Goal: Task Accomplishment & Management: Manage account settings

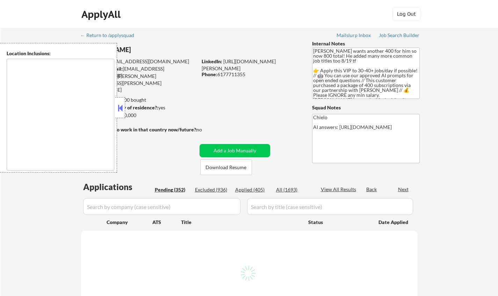
type textarea "[GEOGRAPHIC_DATA], [GEOGRAPHIC_DATA] [GEOGRAPHIC_DATA], [GEOGRAPHIC_DATA] [GEOG…"
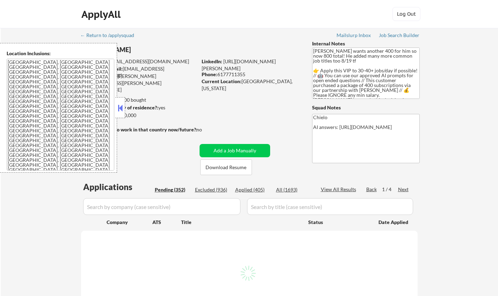
select select ""pending""
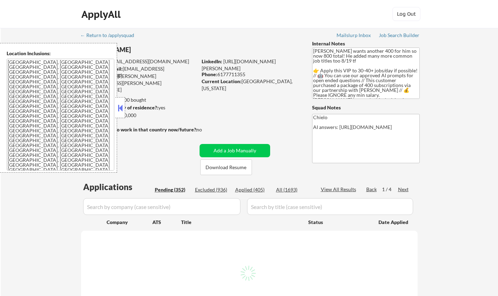
select select ""pending""
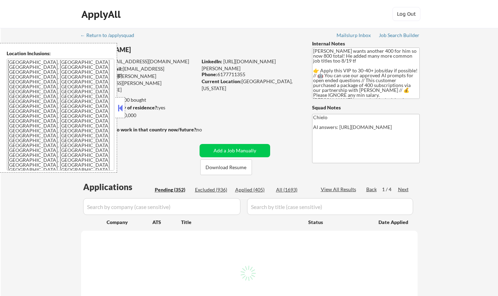
select select ""pending""
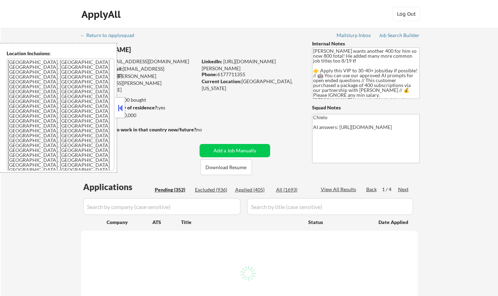
select select ""pending""
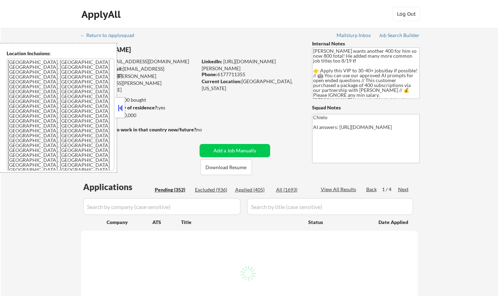
select select ""pending""
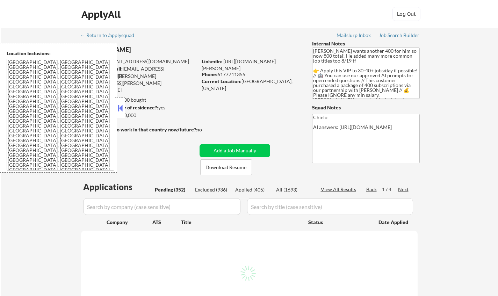
select select ""pending""
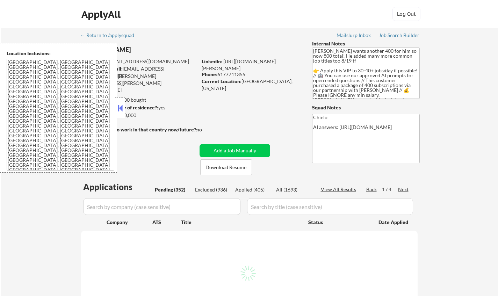
select select ""pending""
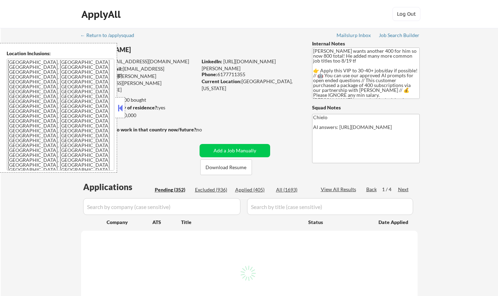
select select ""pending""
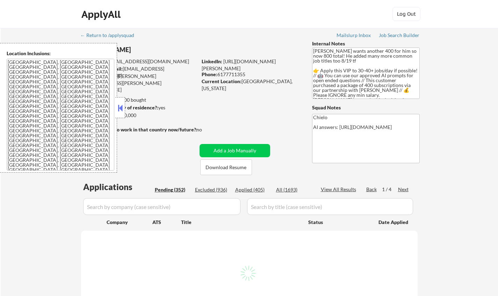
select select ""pending""
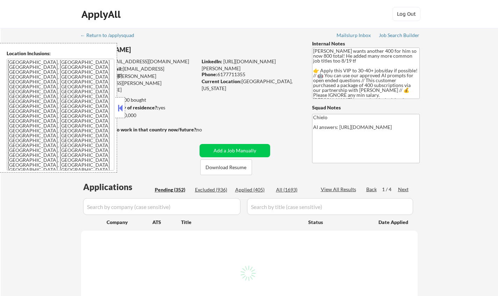
select select ""pending""
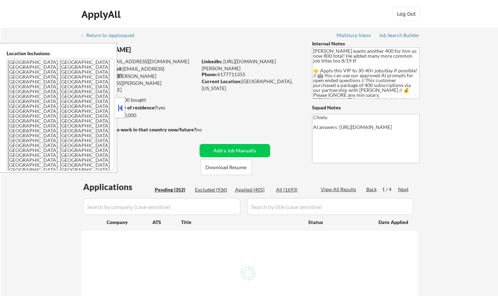
select select ""pending""
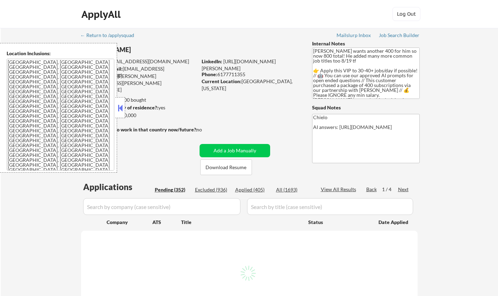
select select ""pending""
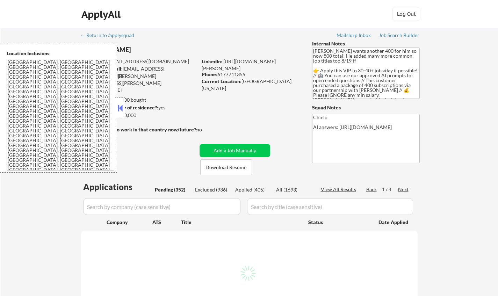
select select ""pending""
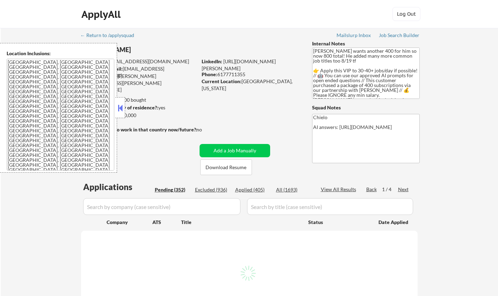
select select ""pending""
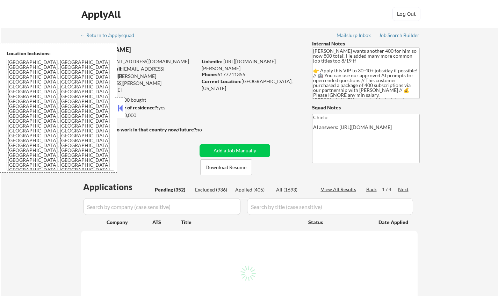
select select ""pending""
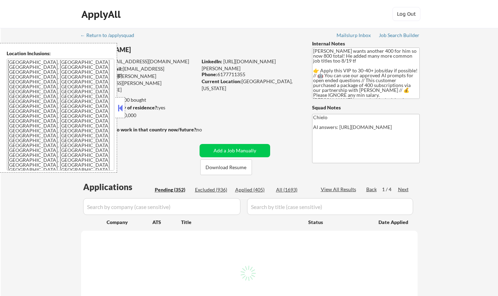
select select ""pending""
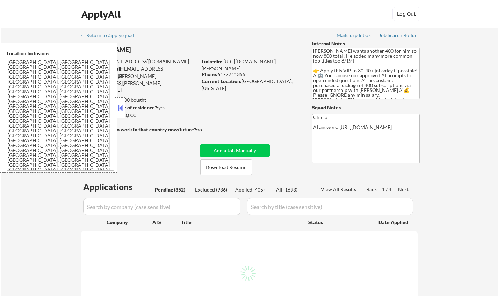
select select ""pending""
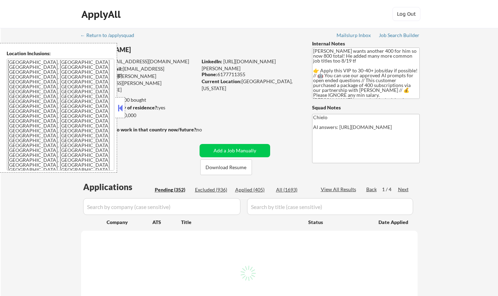
select select ""pending""
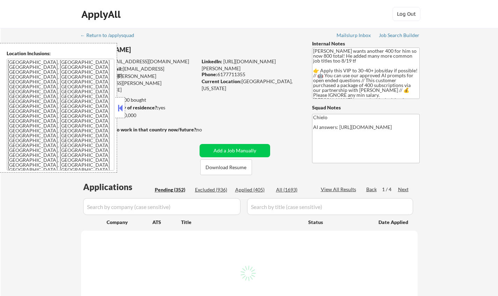
select select ""pending""
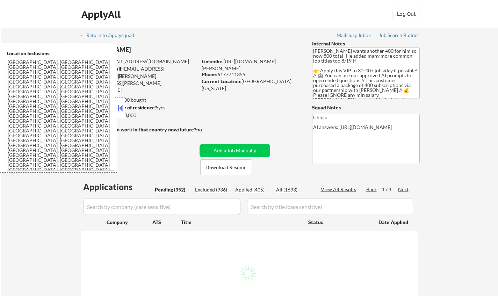
select select ""pending""
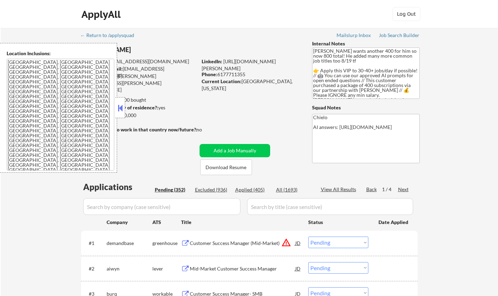
click at [116, 106] on button at bounding box center [120, 108] width 8 height 10
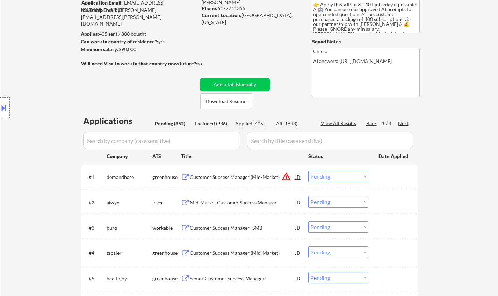
scroll to position [35, 0]
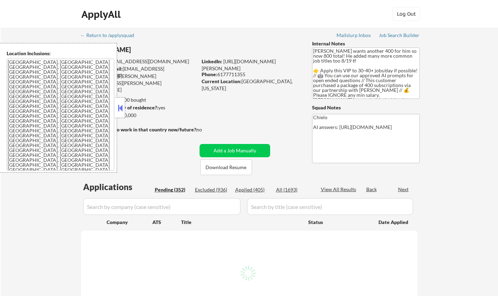
click at [121, 111] on button at bounding box center [120, 108] width 8 height 10
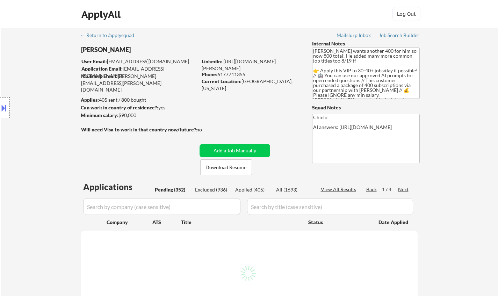
select select ""pending""
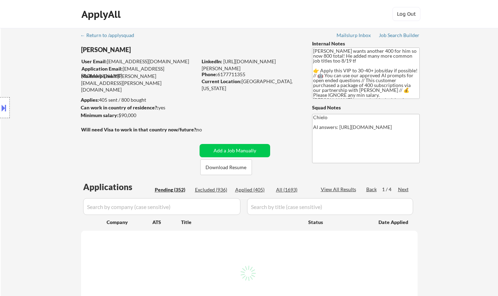
select select ""pending""
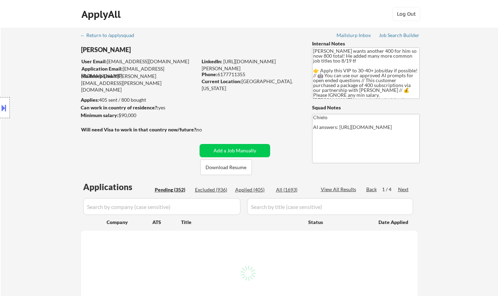
select select ""pending""
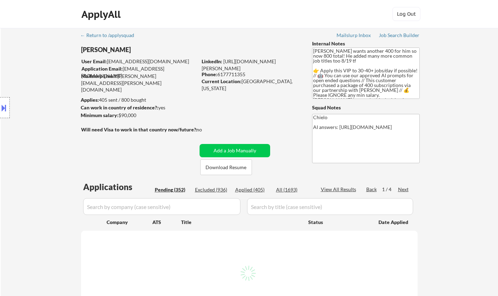
select select ""pending""
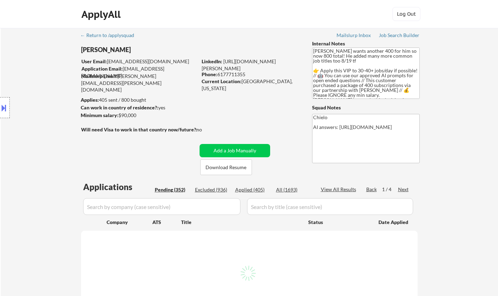
select select ""pending""
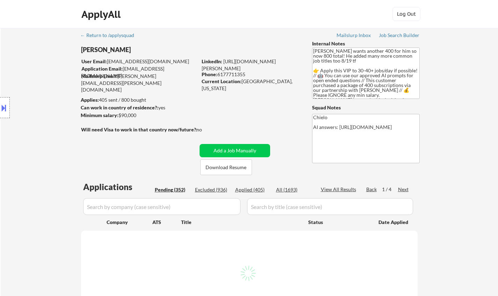
select select ""pending""
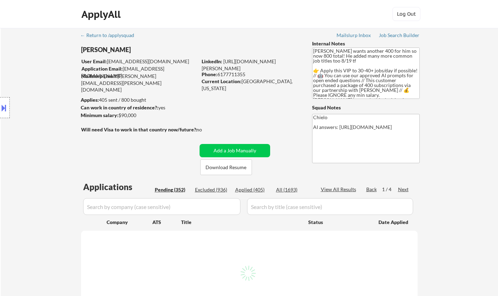
select select ""pending""
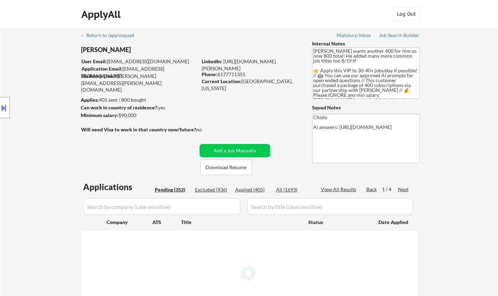
select select ""pending""
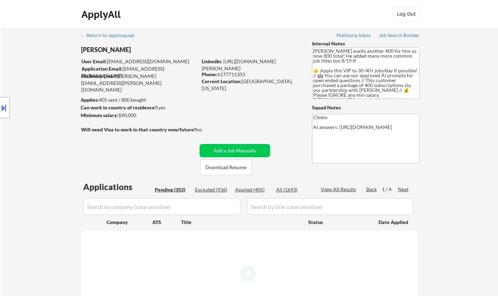
select select ""pending""
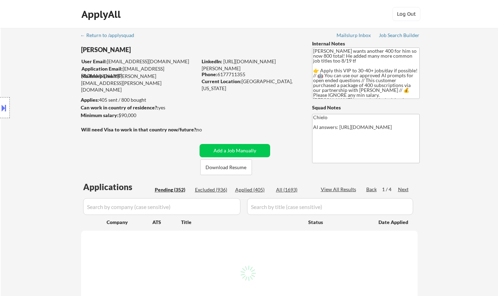
select select ""pending""
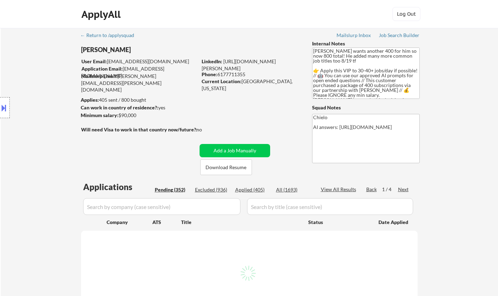
select select ""pending""
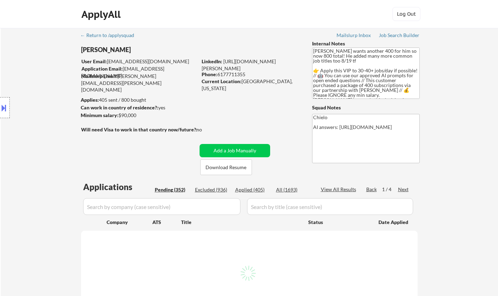
select select ""pending""
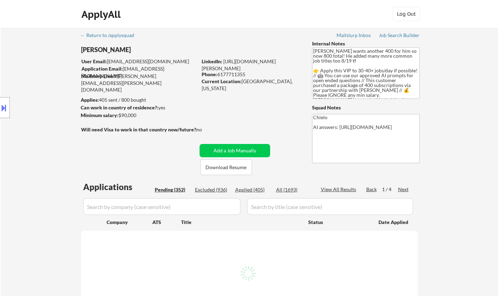
select select ""pending""
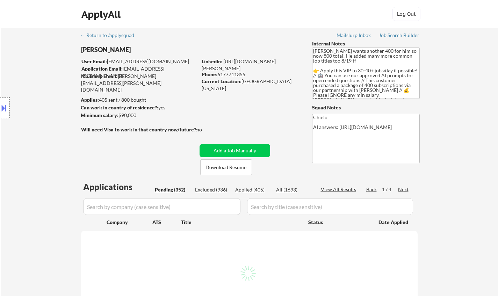
select select ""pending""
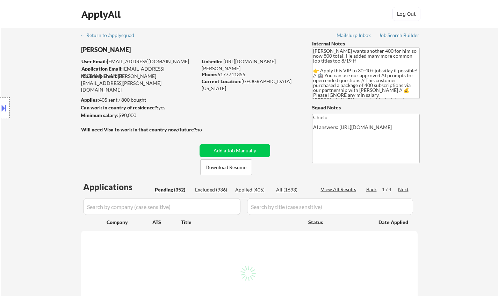
select select ""pending""
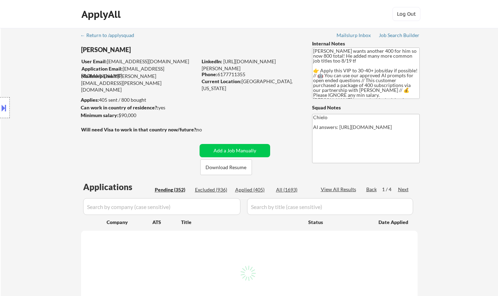
select select ""pending""
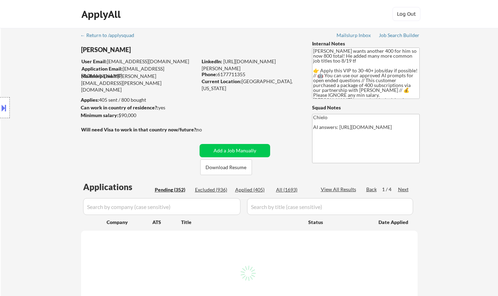
select select ""pending""
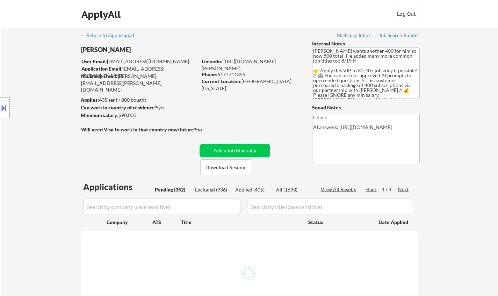
select select ""pending""
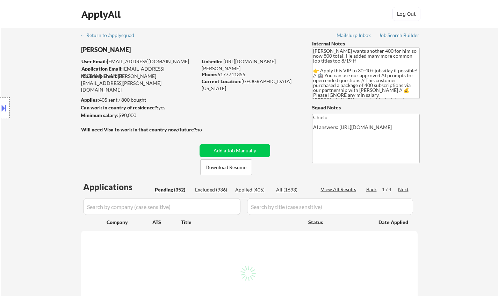
select select ""pending""
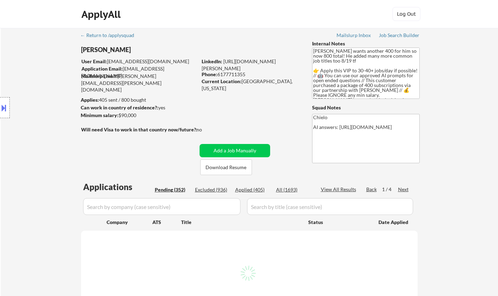
select select ""pending""
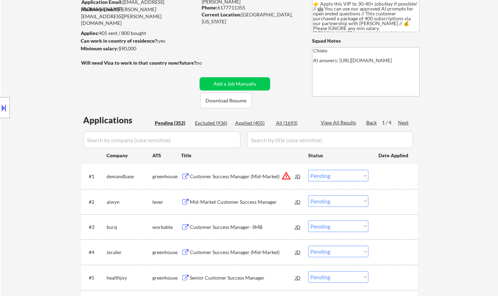
scroll to position [70, 0]
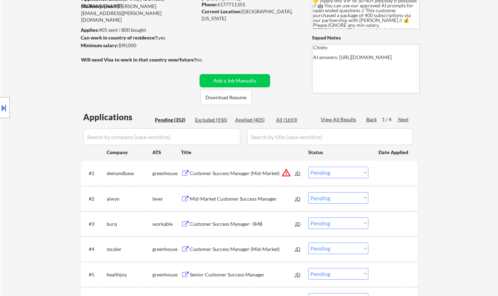
click at [232, 197] on div "Mid-Market Customer Success Manager" at bounding box center [243, 198] width 106 height 7
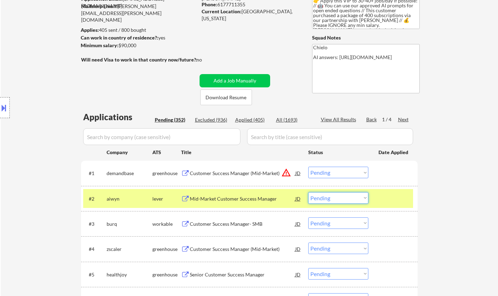
click at [336, 198] on select "Choose an option... Pending Applied Excluded (Questions) Excluded (Expired) Exc…" at bounding box center [338, 198] width 60 height 12
click at [308, 192] on select "Choose an option... Pending Applied Excluded (Questions) Excluded (Expired) Exc…" at bounding box center [338, 198] width 60 height 12
click at [233, 196] on div "Mid-Market Customer Success Manager" at bounding box center [243, 198] width 106 height 7
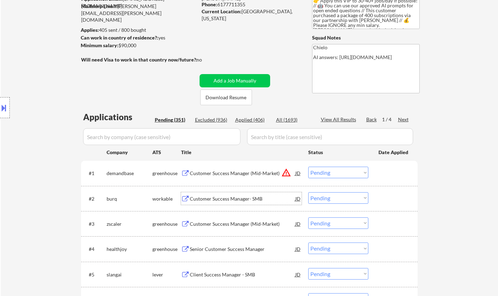
click at [331, 200] on select "Choose an option... Pending Applied Excluded (Questions) Excluded (Expired) Exc…" at bounding box center [338, 198] width 60 height 12
click at [308, 192] on select "Choose an option... Pending Applied Excluded (Questions) Excluded (Expired) Exc…" at bounding box center [338, 198] width 60 height 12
select select ""pending""
click at [1, 99] on div at bounding box center [5, 107] width 10 height 21
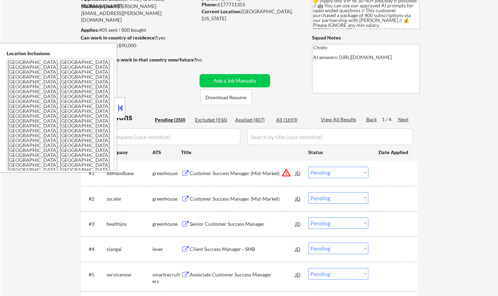
click at [298, 174] on div "JD" at bounding box center [298, 173] width 7 height 13
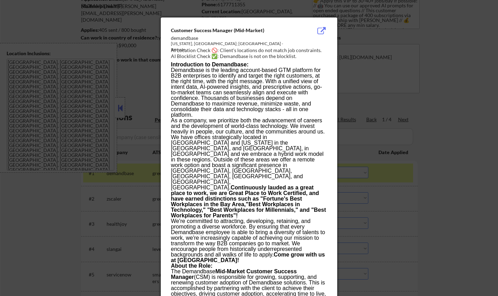
click at [389, 198] on div at bounding box center [249, 148] width 498 height 296
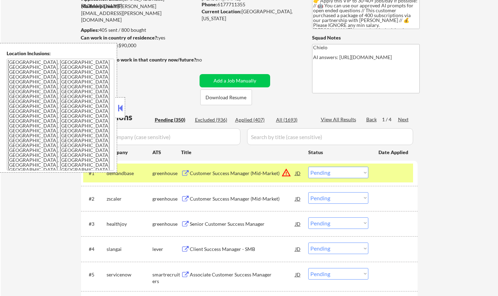
click at [351, 177] on select "Choose an option... Pending Applied Excluded (Questions) Excluded (Expired) Exc…" at bounding box center [338, 173] width 60 height 12
click at [308, 167] on select "Choose an option... Pending Applied Excluded (Questions) Excluded (Expired) Exc…" at bounding box center [338, 173] width 60 height 12
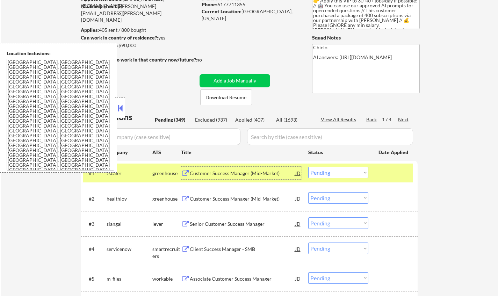
click at [224, 171] on div "Customer Success Manager (Mid-Market)" at bounding box center [243, 173] width 106 height 7
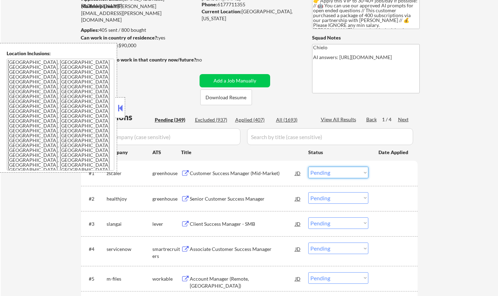
drag, startPoint x: 328, startPoint y: 173, endPoint x: 336, endPoint y: 178, distance: 9.6
click at [328, 173] on select "Choose an option... Pending Applied Excluded (Questions) Excluded (Expired) Exc…" at bounding box center [338, 173] width 60 height 12
click at [308, 167] on select "Choose an option... Pending Applied Excluded (Questions) Excluded (Expired) Exc…" at bounding box center [338, 173] width 60 height 12
click at [123, 102] on div at bounding box center [120, 107] width 10 height 21
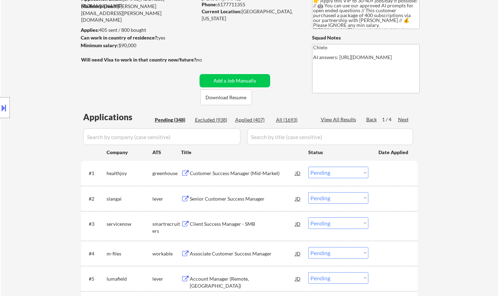
click at [226, 179] on div "Customer Success Manager (Mid-Market)" at bounding box center [243, 173] width 106 height 13
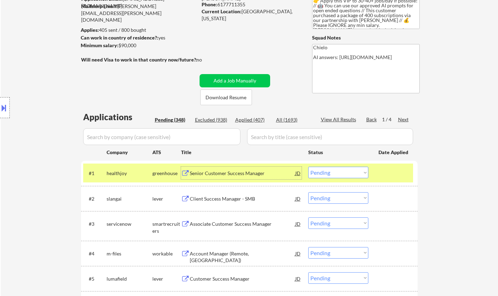
drag, startPoint x: 322, startPoint y: 171, endPoint x: 326, endPoint y: 177, distance: 6.7
click at [322, 172] on select "Choose an option... Pending Applied Excluded (Questions) Excluded (Expired) Exc…" at bounding box center [338, 173] width 60 height 12
click at [308, 167] on select "Choose an option... Pending Applied Excluded (Questions) Excluded (Expired) Exc…" at bounding box center [338, 173] width 60 height 12
click at [208, 174] on div "Senior Customer Success Manager" at bounding box center [243, 173] width 106 height 7
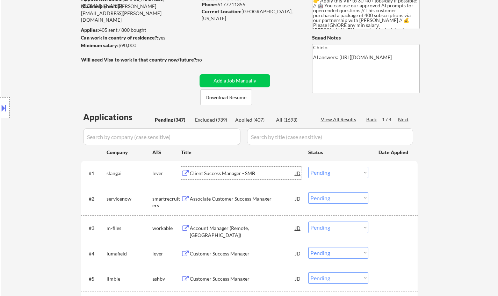
click at [226, 173] on div "Client Success Manager - SMB" at bounding box center [243, 173] width 106 height 7
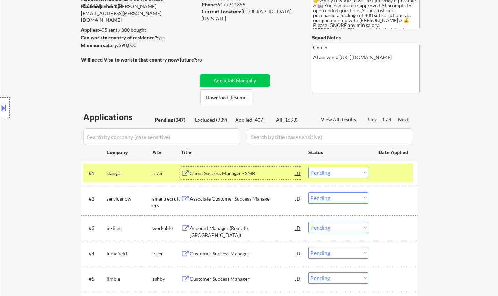
drag, startPoint x: 330, startPoint y: 174, endPoint x: 330, endPoint y: 178, distance: 4.2
click at [330, 174] on select "Choose an option... Pending Applied Excluded (Questions) Excluded (Expired) Exc…" at bounding box center [338, 173] width 60 height 12
click at [308, 167] on select "Choose an option... Pending Applied Excluded (Questions) Excluded (Expired) Exc…" at bounding box center [338, 173] width 60 height 12
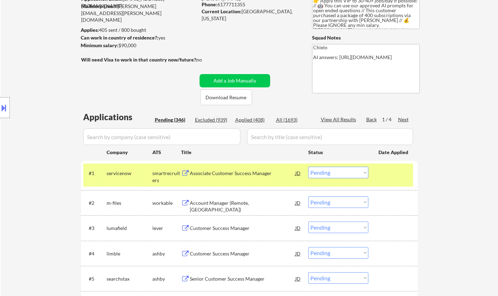
click at [203, 172] on div "Associate Customer Success Manager" at bounding box center [243, 173] width 106 height 7
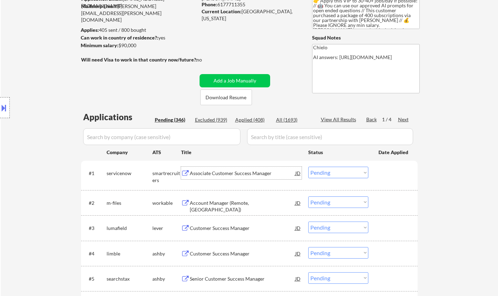
click at [339, 170] on select "Choose an option... Pending Applied Excluded (Questions) Excluded (Expired) Exc…" at bounding box center [338, 173] width 60 height 12
click at [308, 167] on select "Choose an option... Pending Applied Excluded (Questions) Excluded (Expired) Exc…" at bounding box center [338, 173] width 60 height 12
select select ""pending""
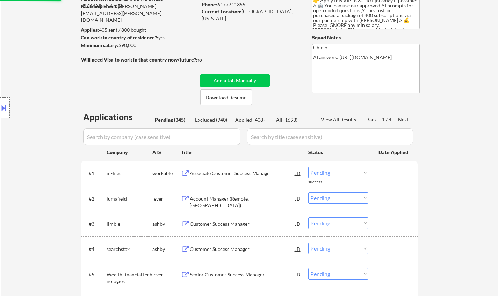
click at [214, 173] on div "Associate Customer Success Manager" at bounding box center [243, 173] width 106 height 7
